Goal: Task Accomplishment & Management: Use online tool/utility

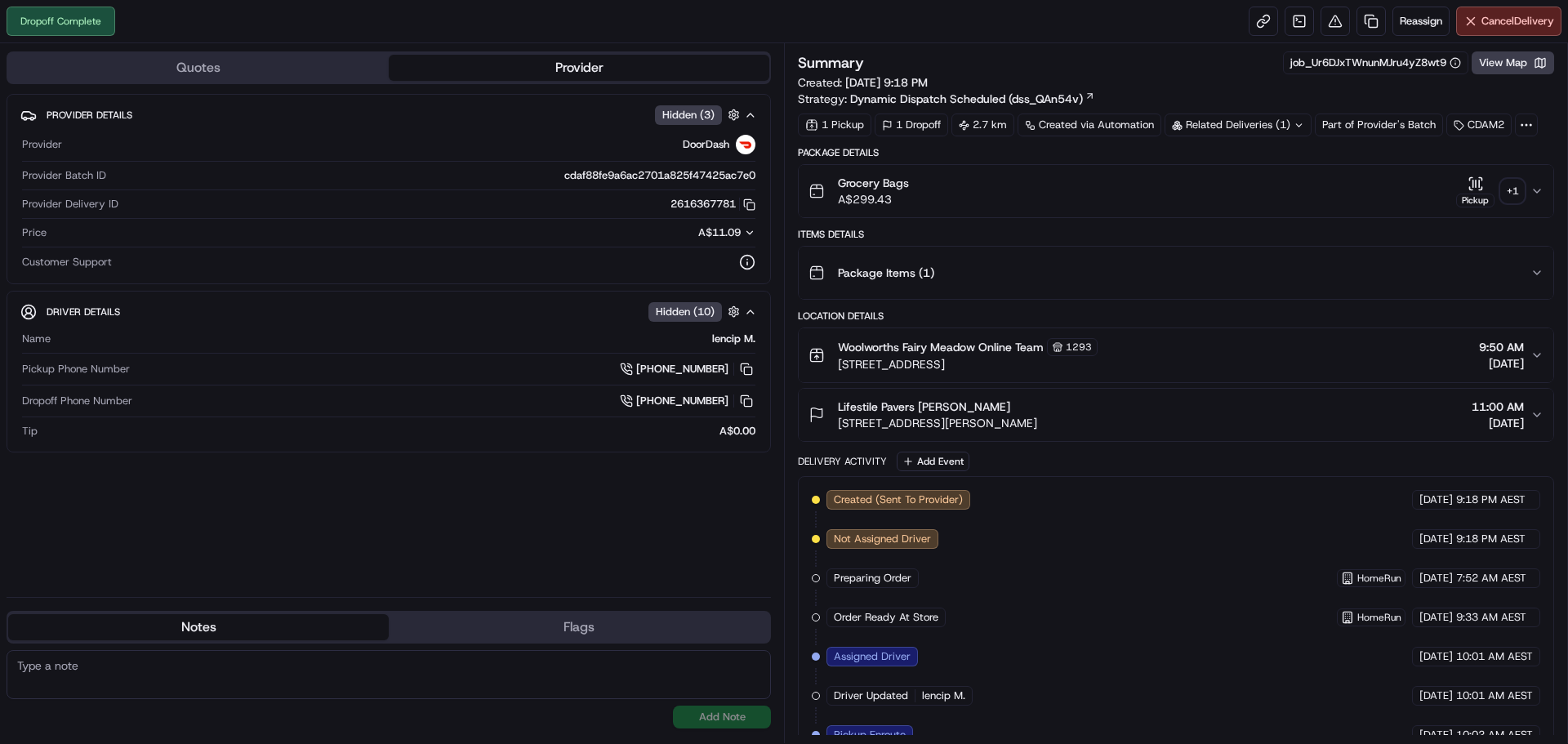
click at [1505, 195] on div "+ 1" at bounding box center [1513, 191] width 22 height 22
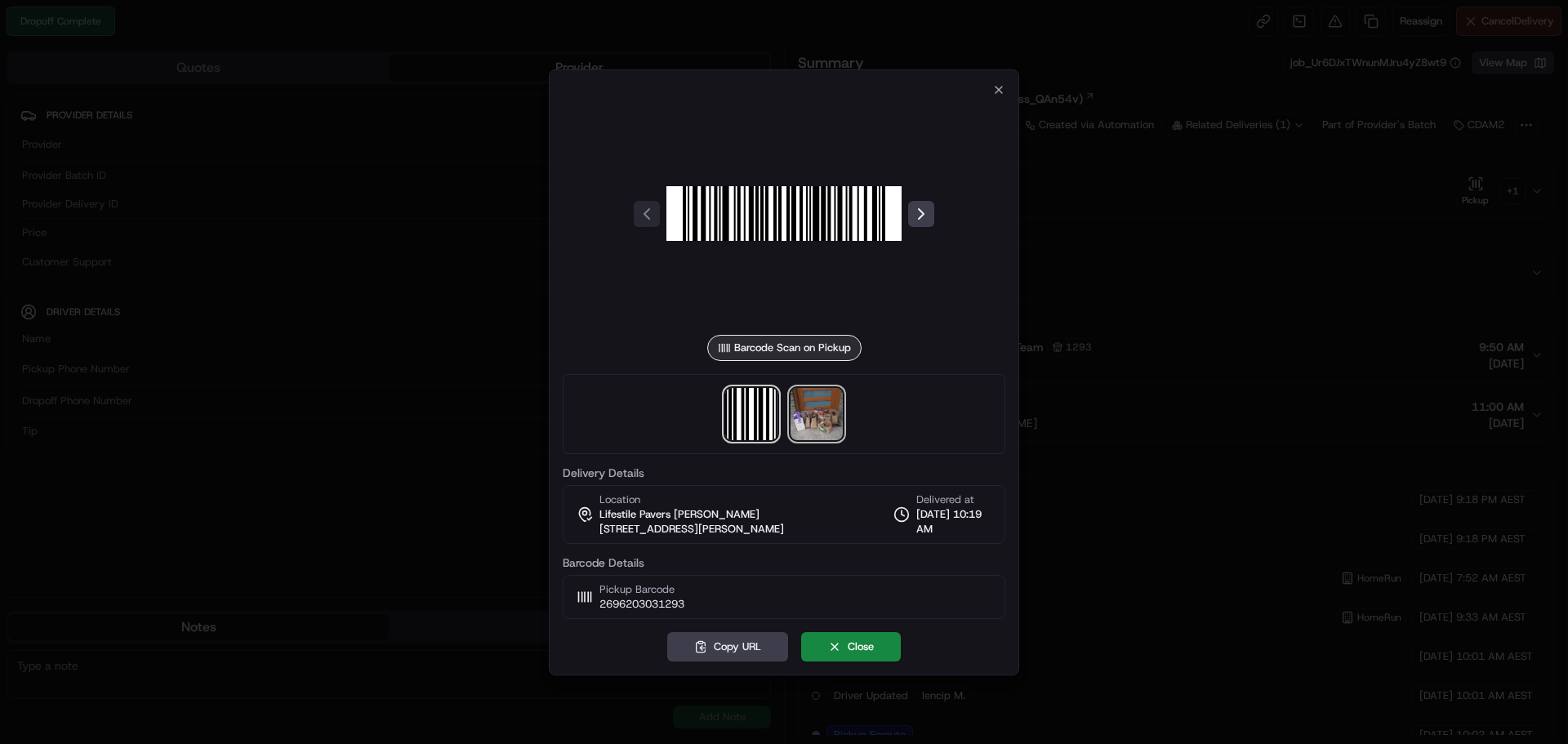
click at [828, 410] on img at bounding box center [816, 414] width 52 height 52
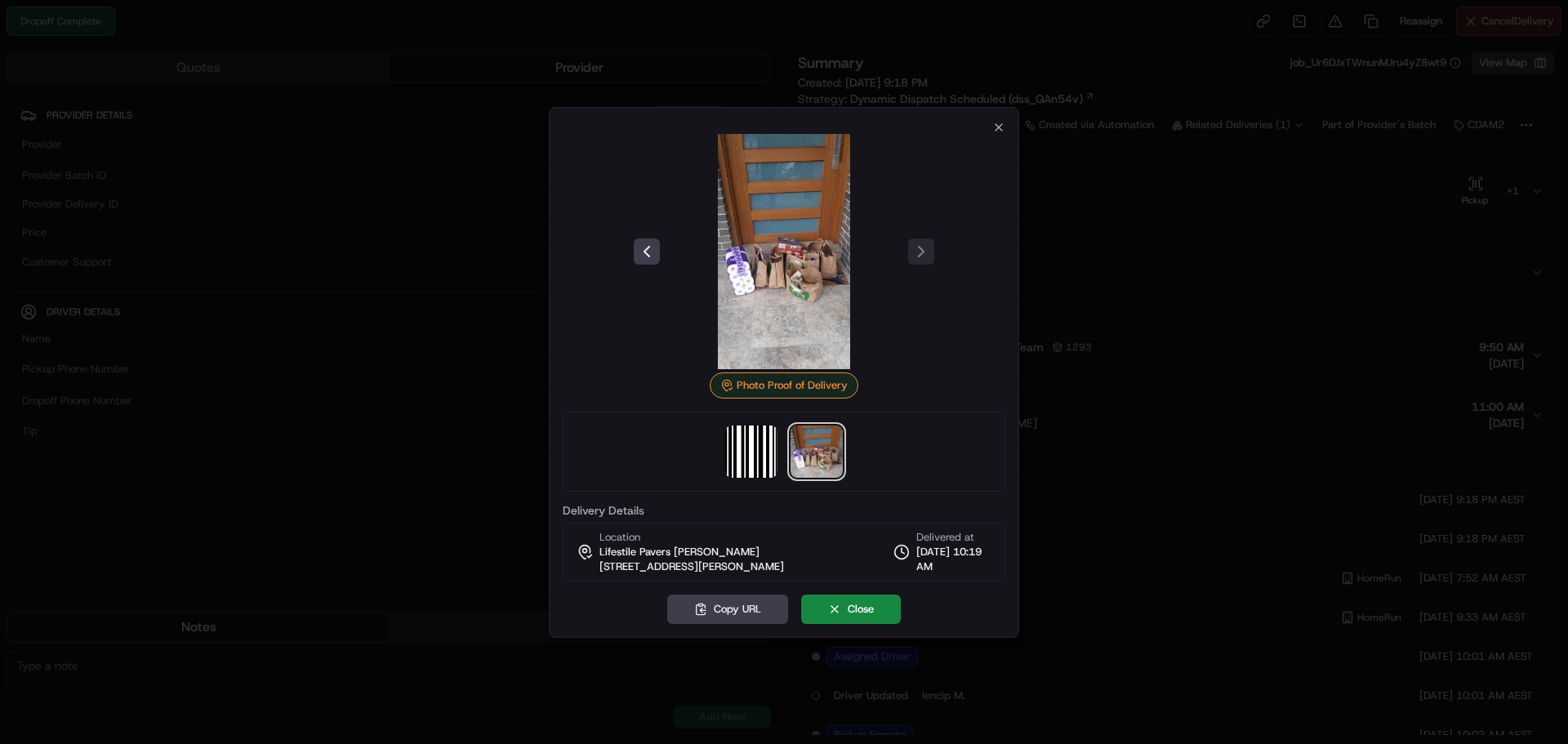
click at [484, 297] on div at bounding box center [784, 372] width 1568 height 744
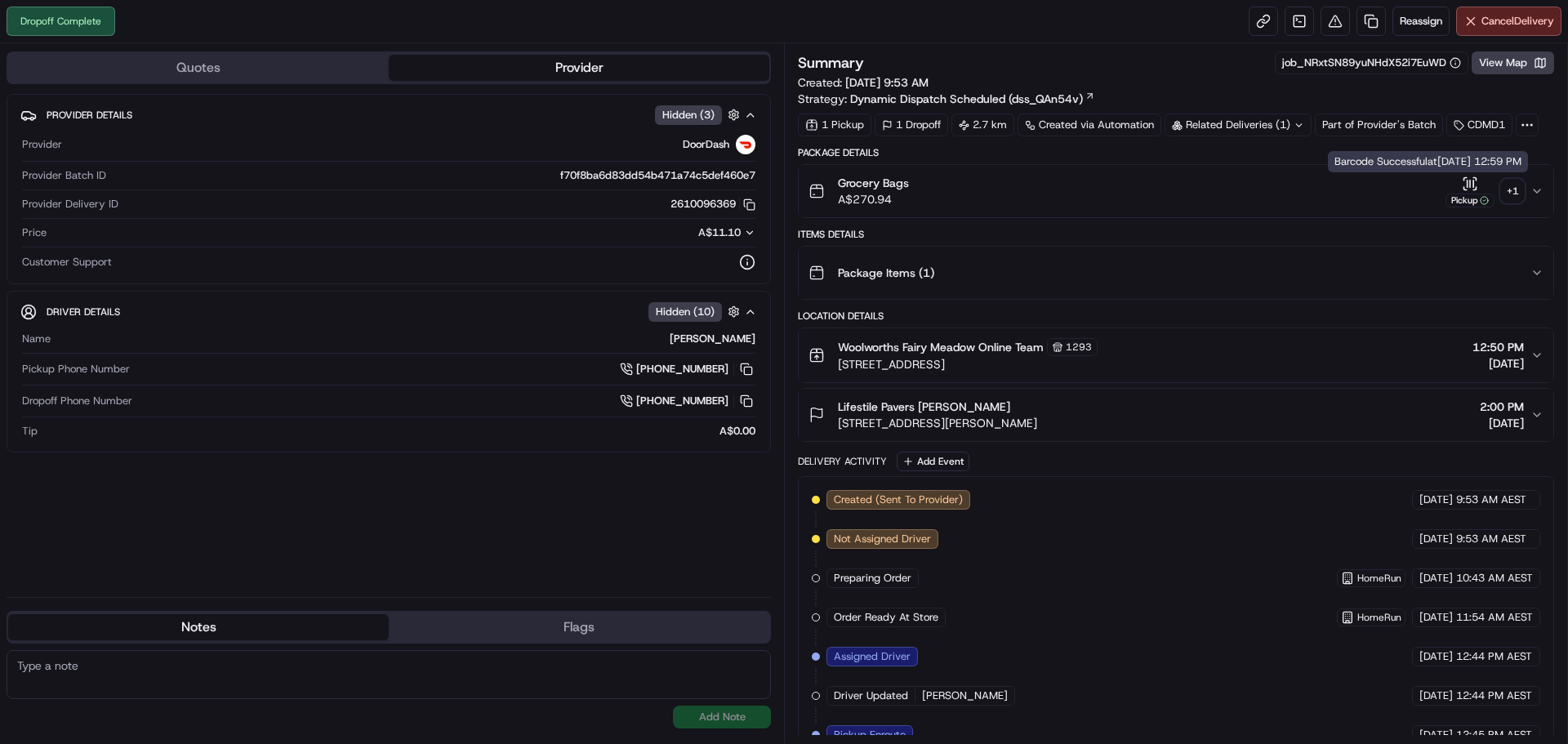
click at [1469, 186] on icon "button" at bounding box center [1469, 183] width 16 height 16
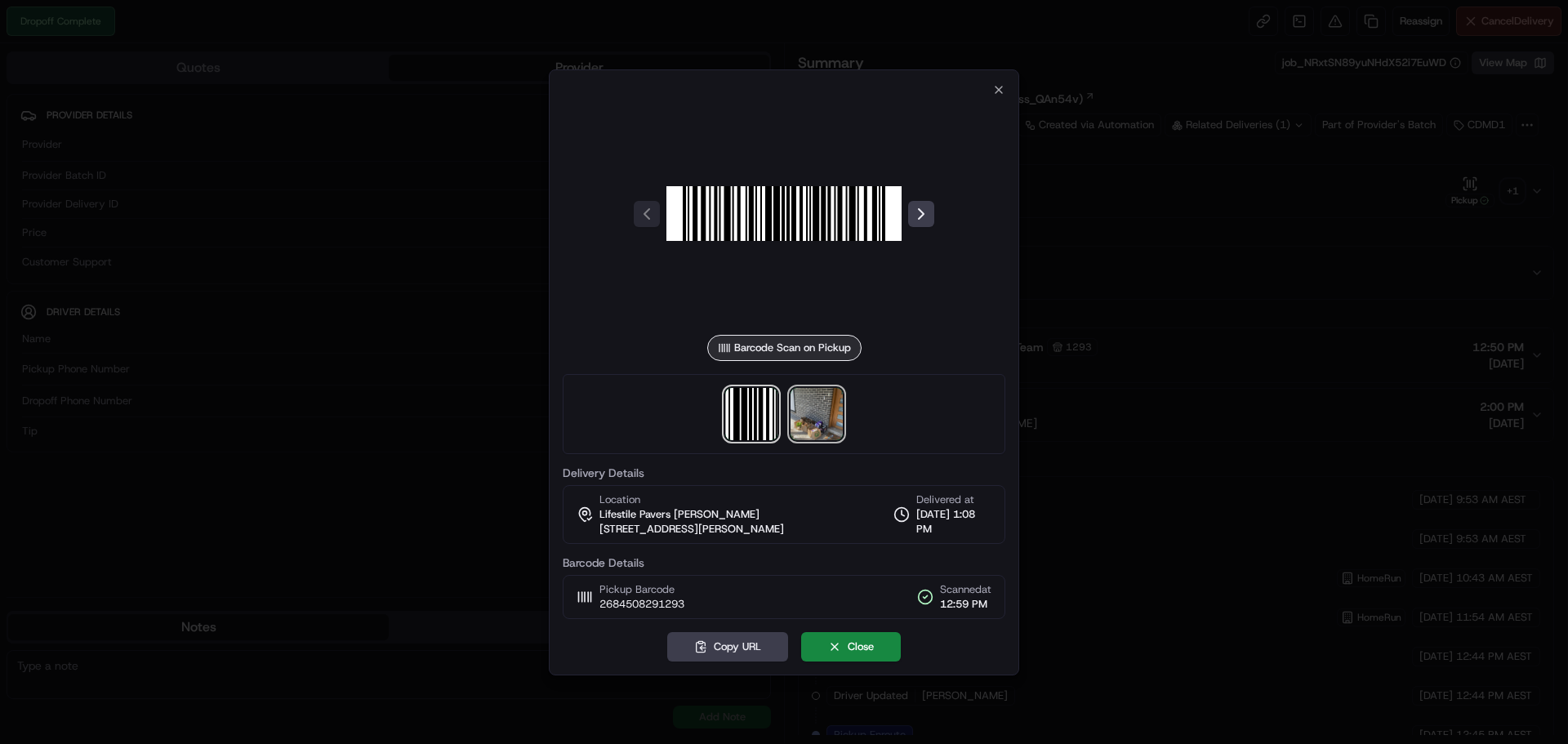
click at [818, 410] on img at bounding box center [816, 414] width 52 height 52
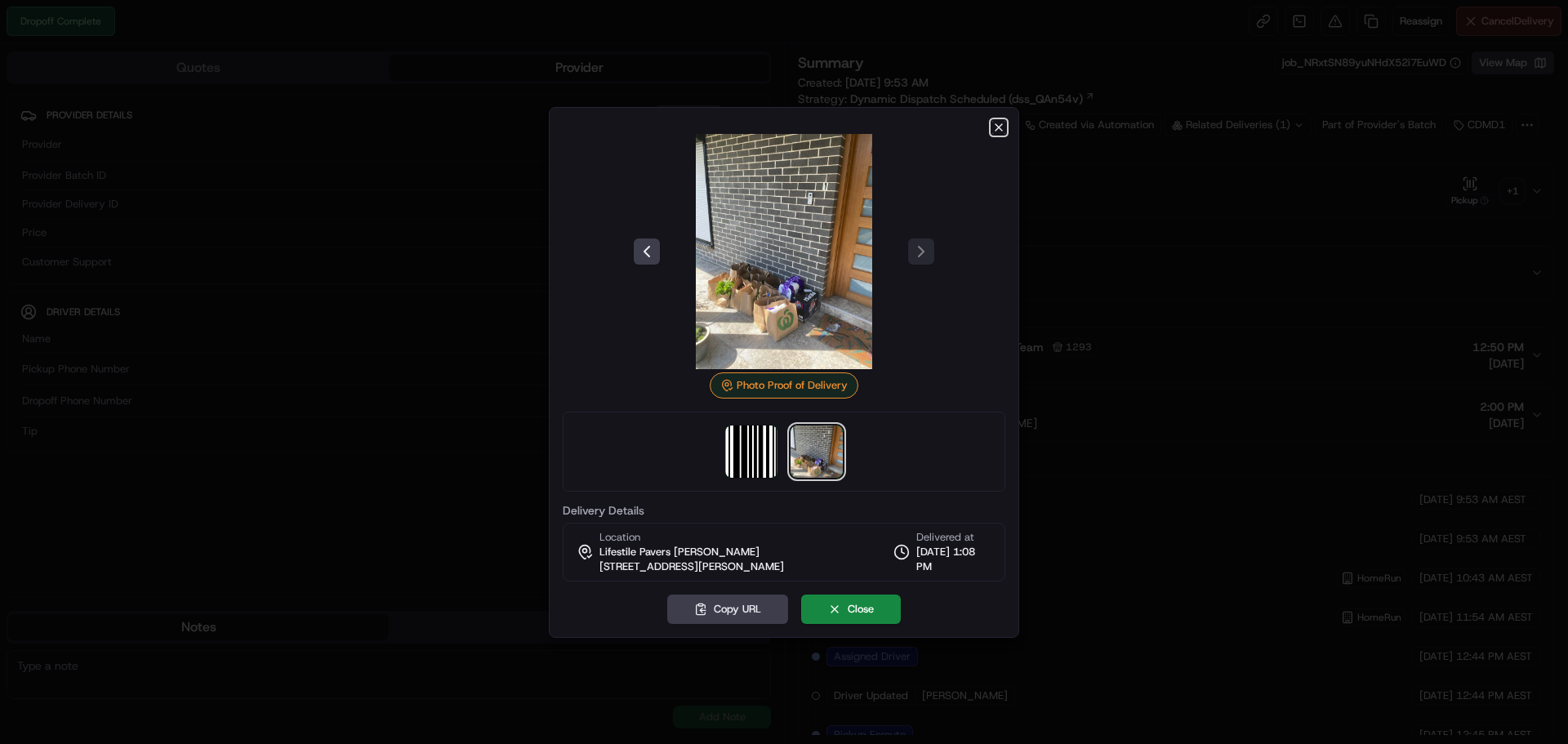
click at [999, 125] on icon "button" at bounding box center [998, 127] width 13 height 13
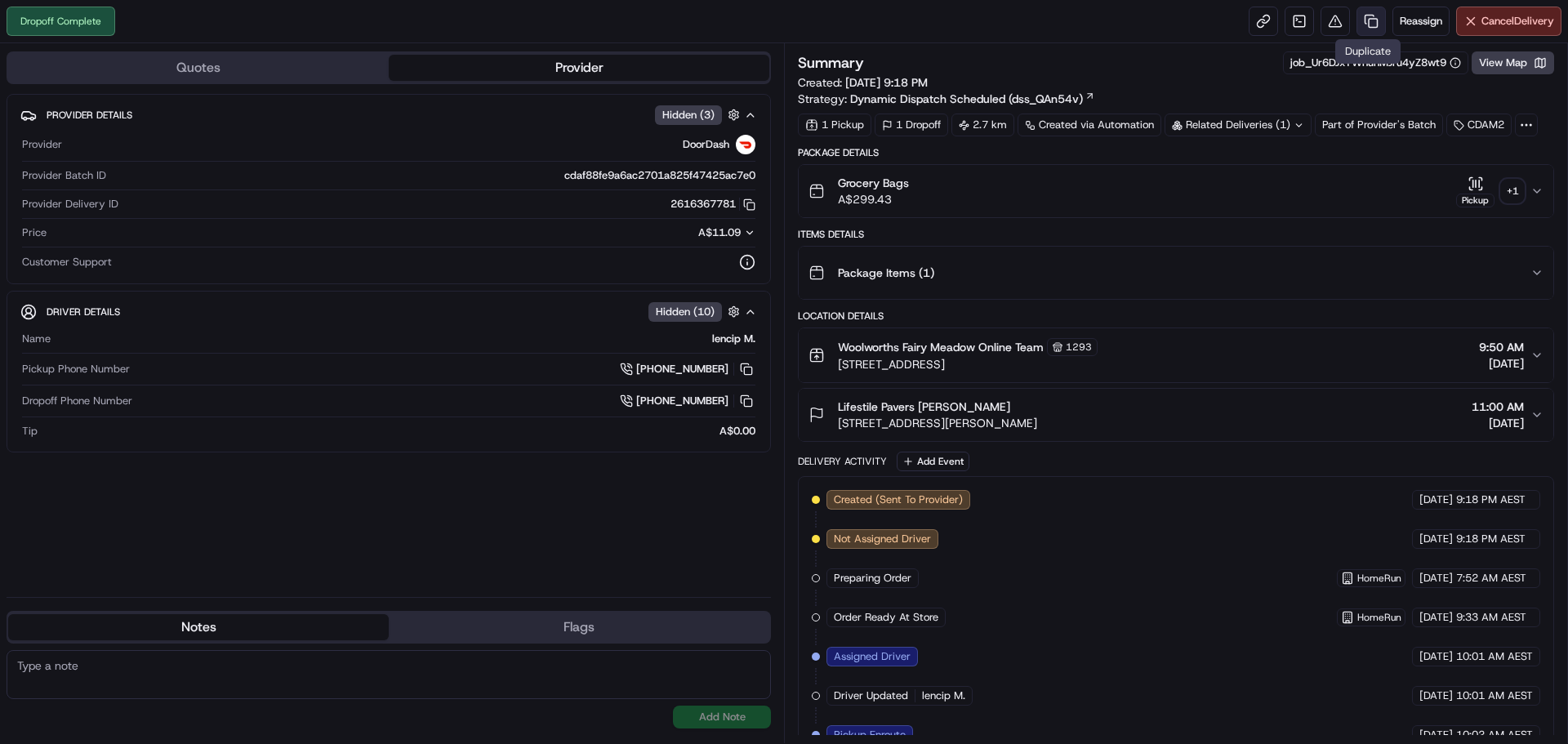
click at [1362, 19] on link at bounding box center [1372, 22] width 29 height 29
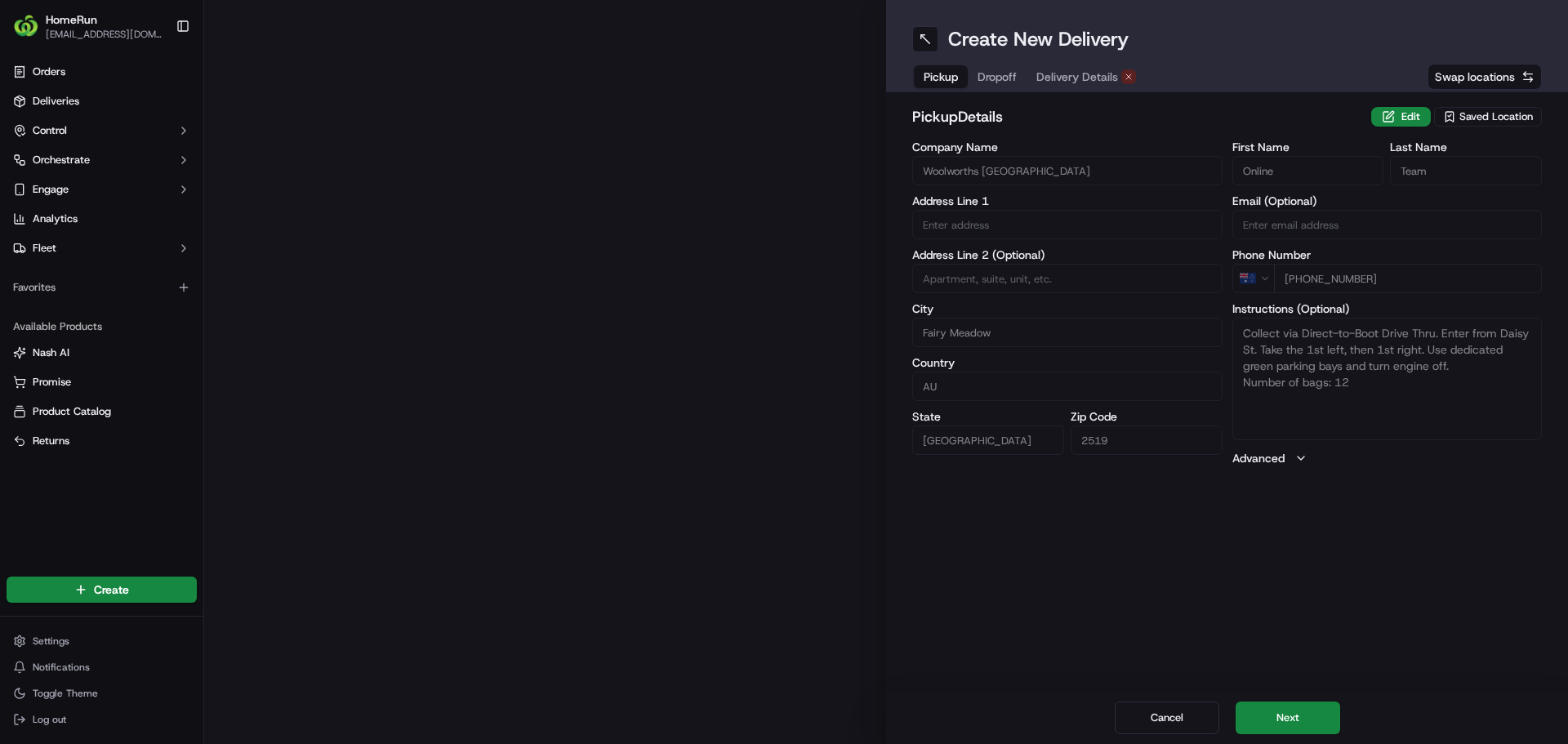
type input "66 Princes Highway"
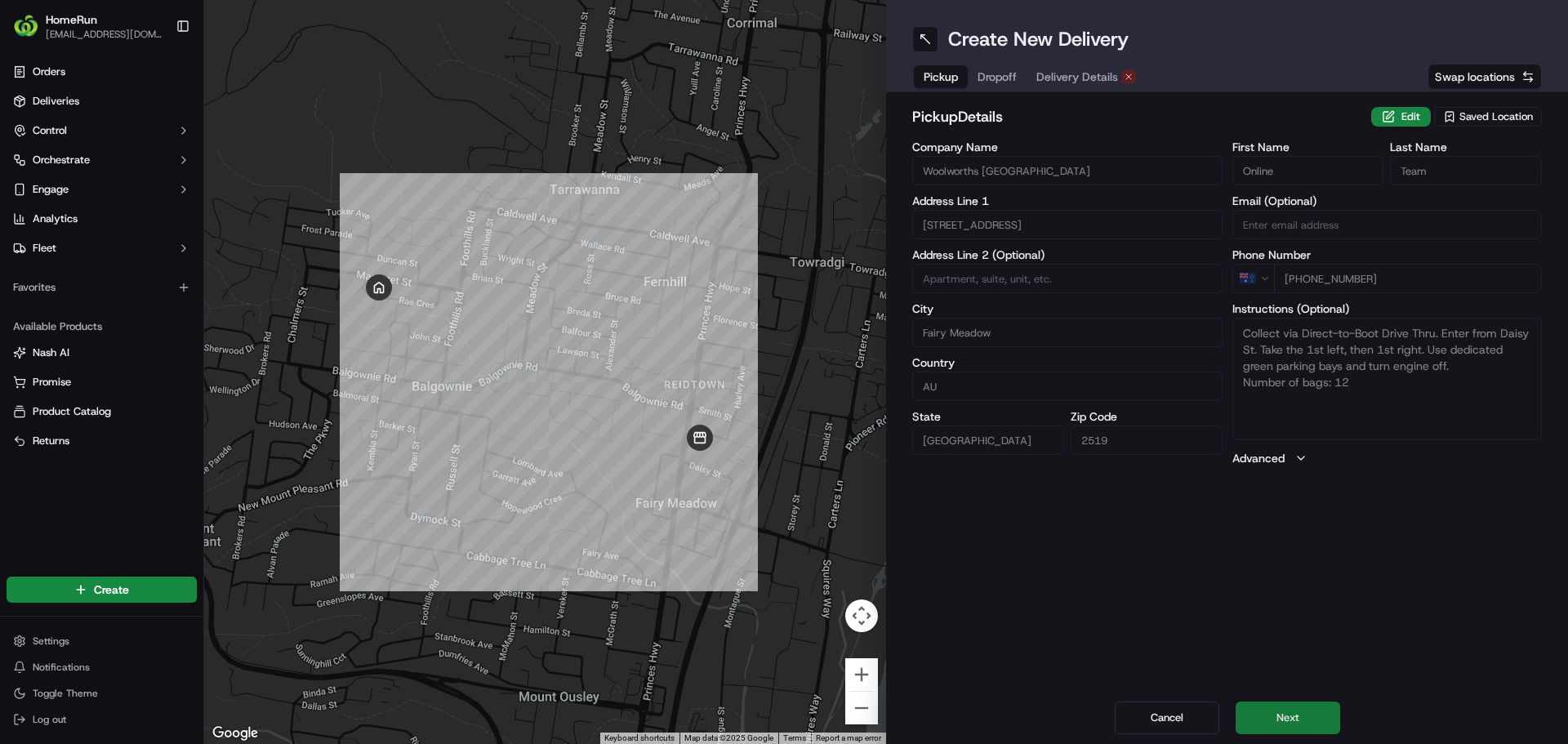
click at [1292, 713] on button "Next" at bounding box center [1288, 718] width 105 height 33
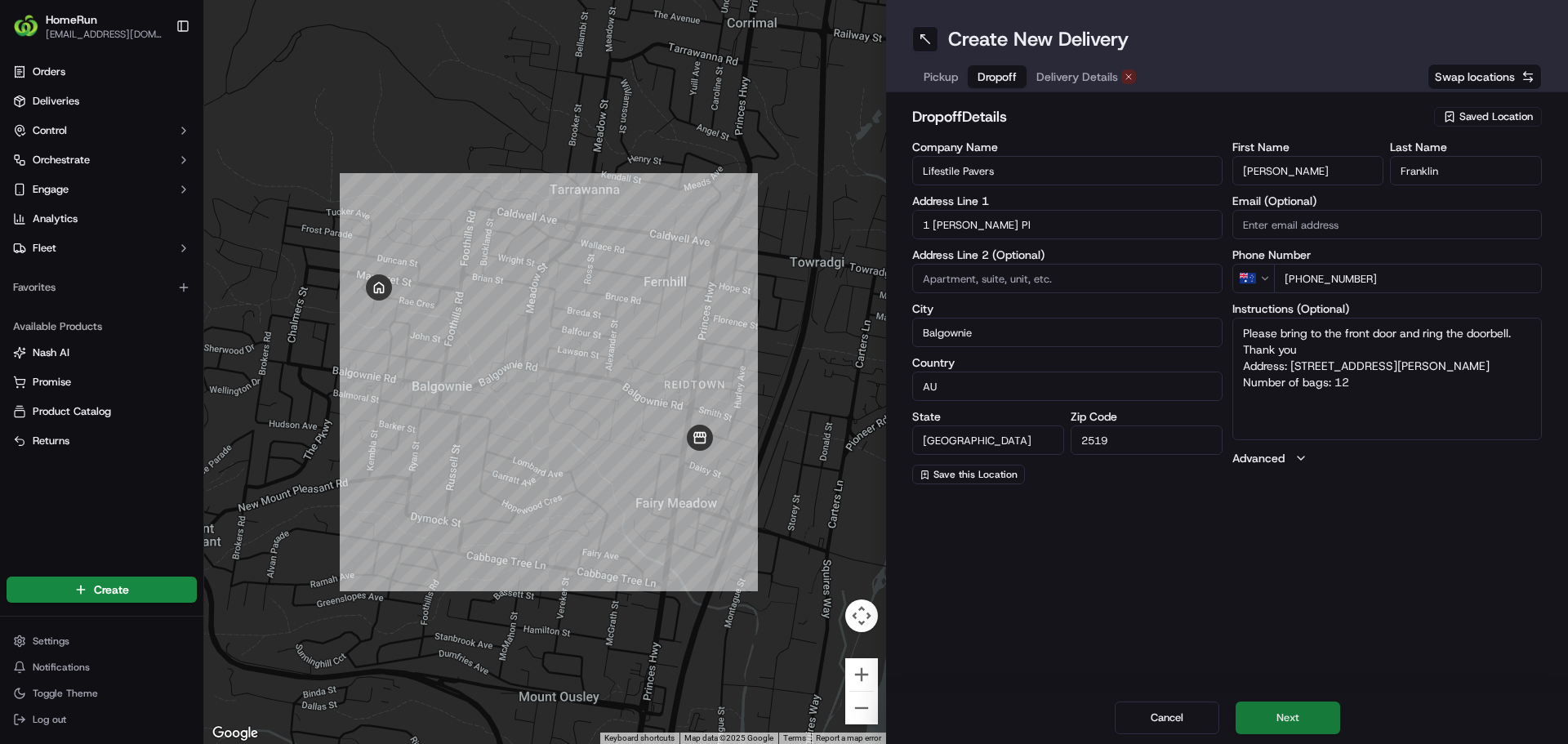
click at [1296, 714] on button "Next" at bounding box center [1288, 718] width 105 height 33
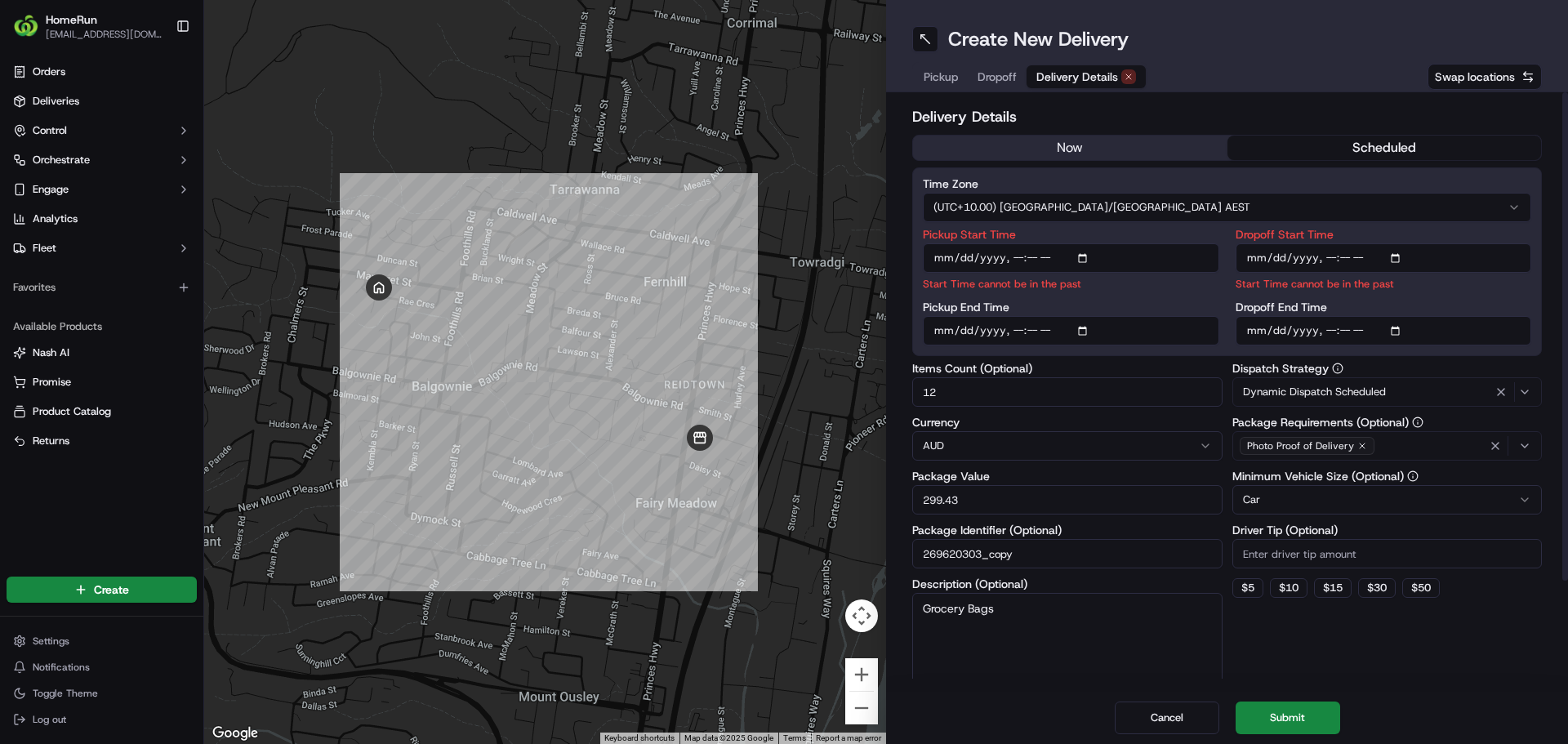
click at [1106, 140] on button "now" at bounding box center [1071, 148] width 315 height 24
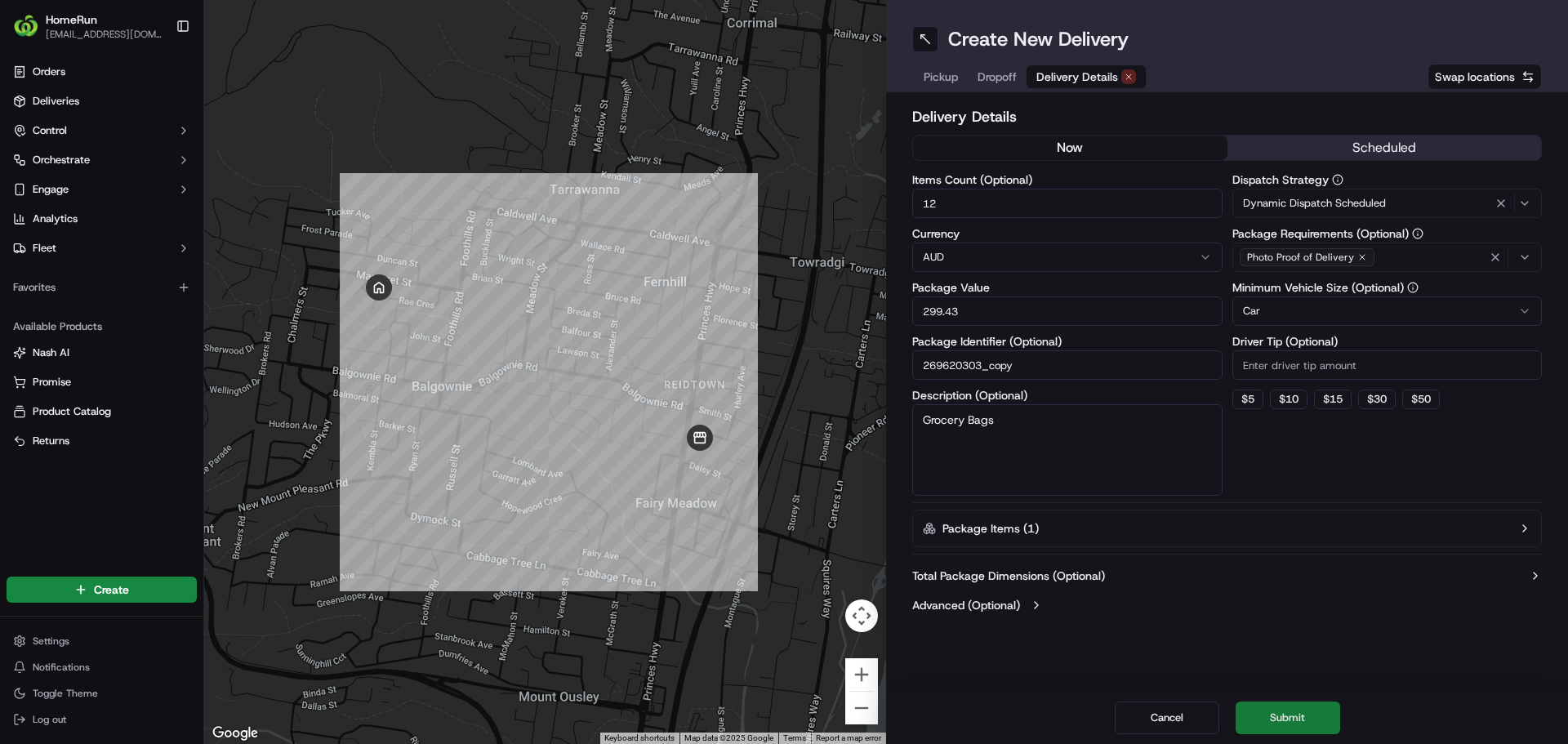
click at [1294, 716] on button "Submit" at bounding box center [1288, 718] width 105 height 33
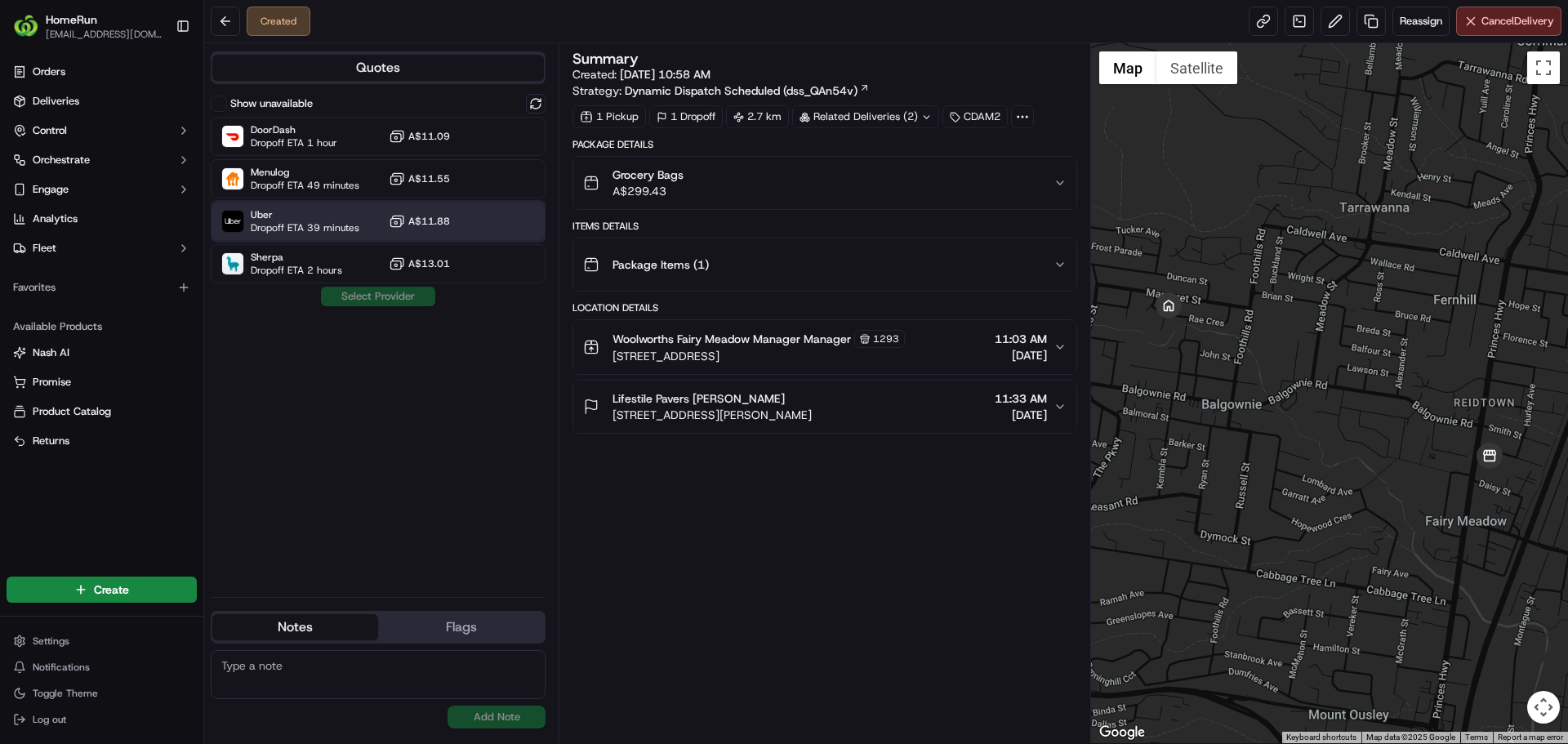
click at [483, 221] on div "Uber Dropoff ETA 39 minutes A$11.88" at bounding box center [378, 221] width 335 height 39
click at [343, 289] on button "Assign Provider" at bounding box center [378, 296] width 116 height 20
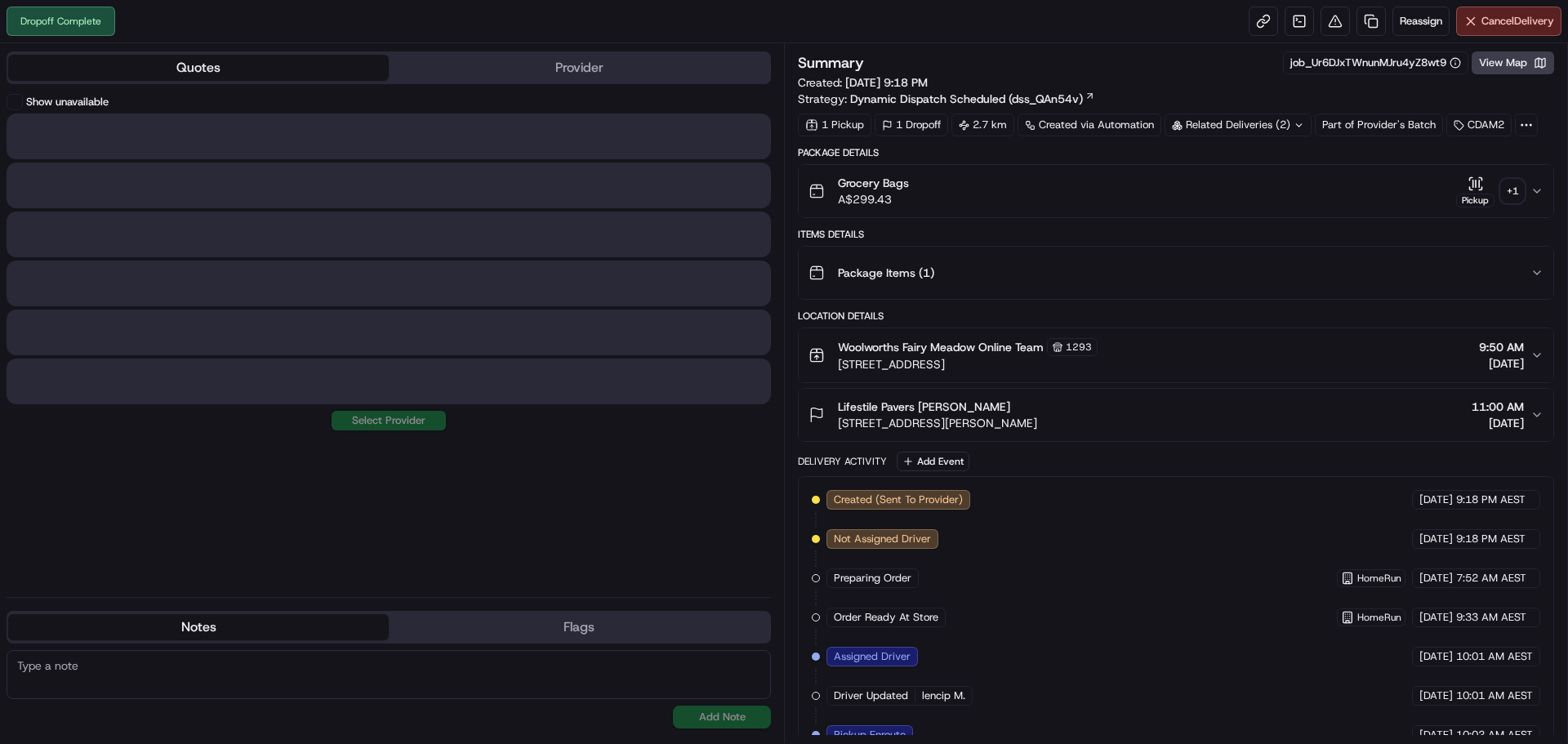
click at [381, 72] on button "Quotes" at bounding box center [198, 67] width 381 height 26
click at [476, 80] on button "Provider" at bounding box center [579, 67] width 381 height 26
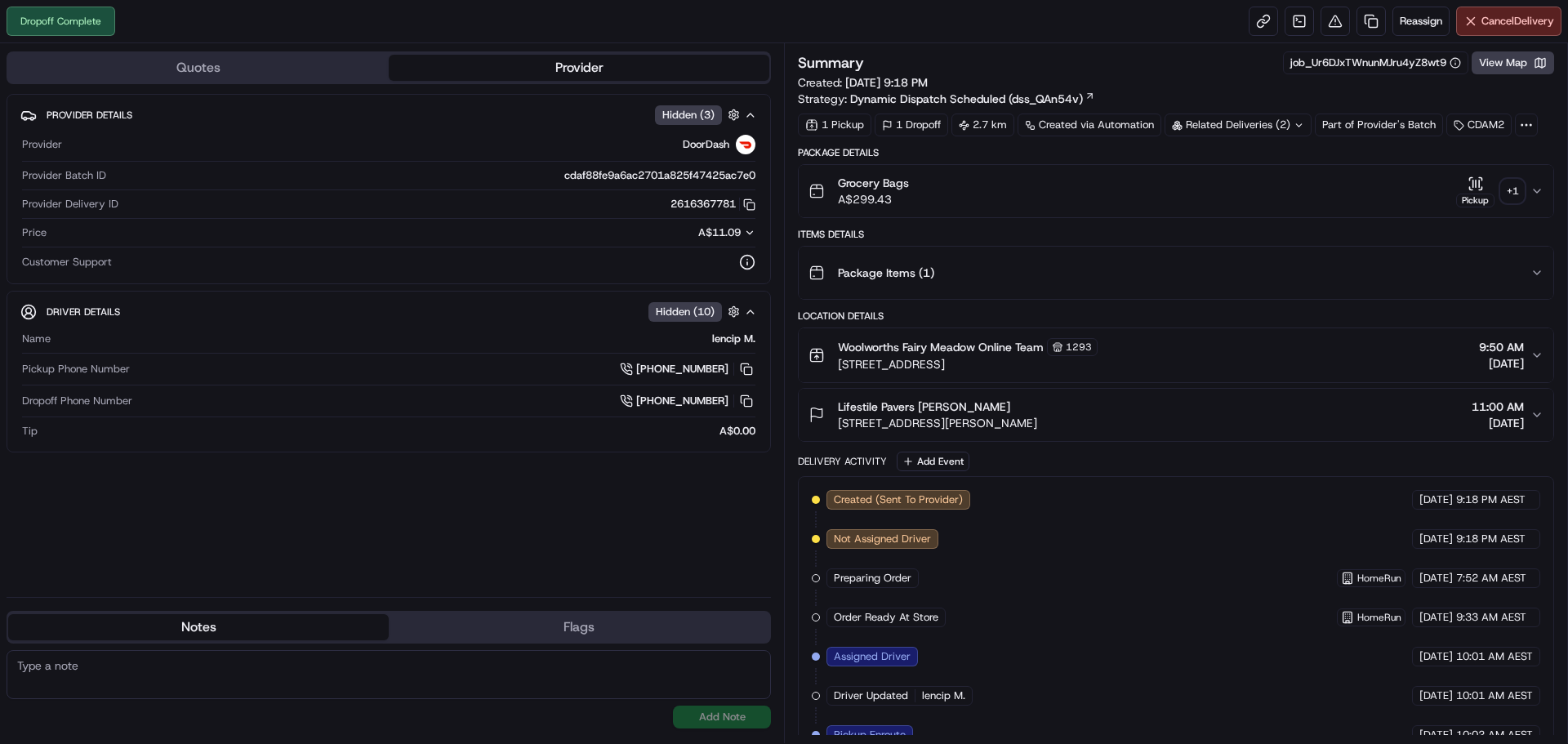
click at [1254, 125] on div "Related Deliveries (2)" at bounding box center [1238, 125] width 147 height 22
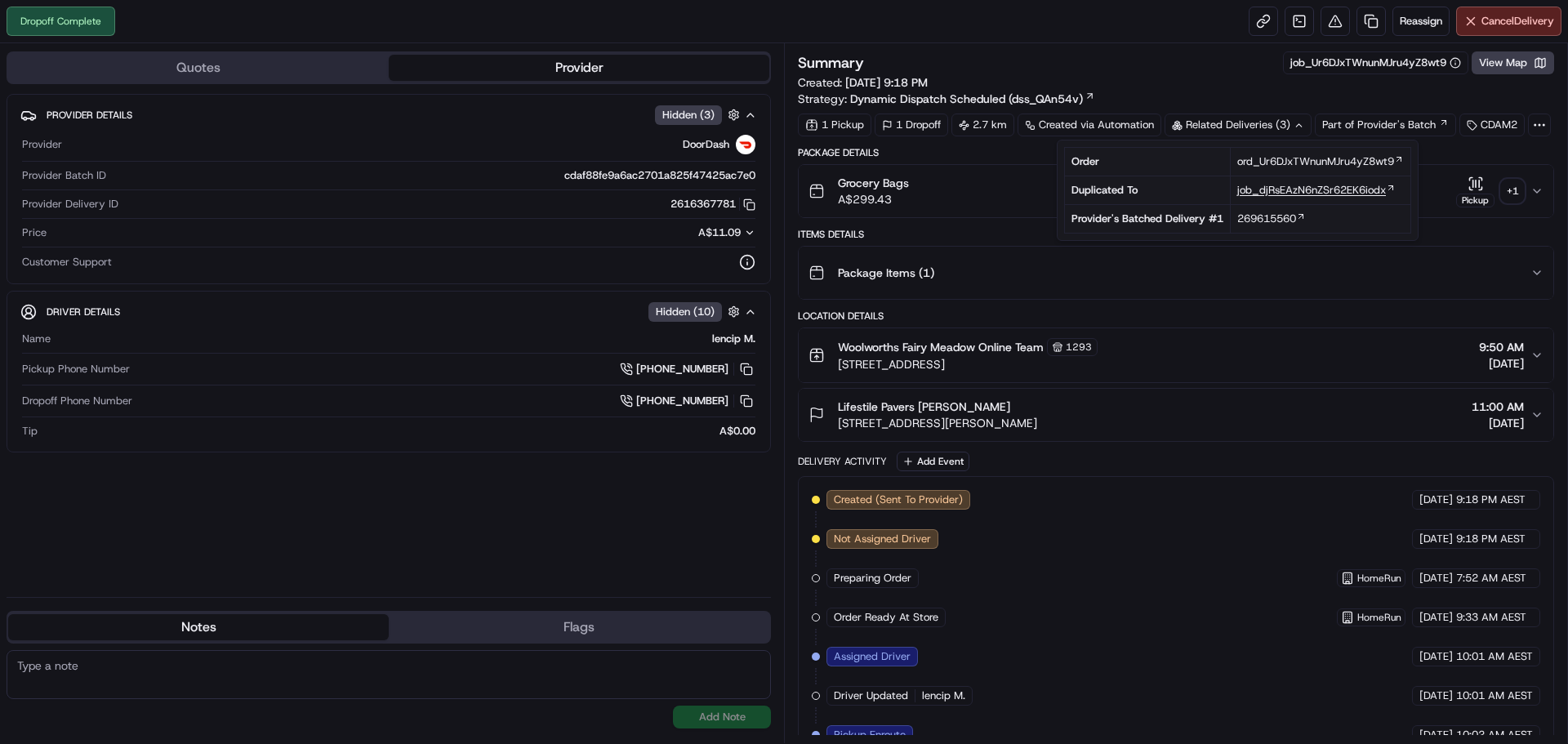
click at [1283, 196] on span "job_djRsEAzN6nZSr62EK6iodx" at bounding box center [1312, 190] width 149 height 15
